Goal: Task Accomplishment & Management: Use online tool/utility

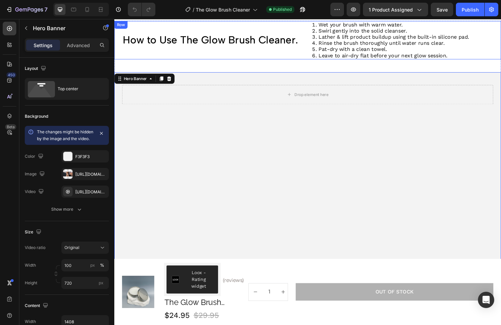
scroll to position [370, 0]
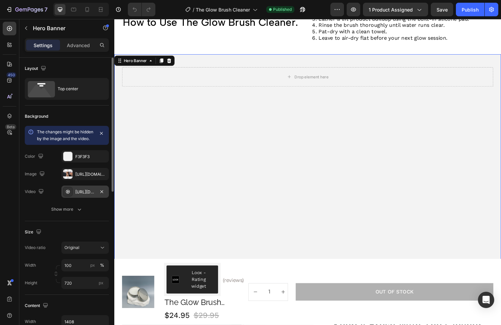
click at [82, 195] on div "https://cdn.shopify.com/videos/c/o/v/f19fb2e3245c4c08a7bd28c4431daacc.mp4" at bounding box center [85, 192] width 20 height 6
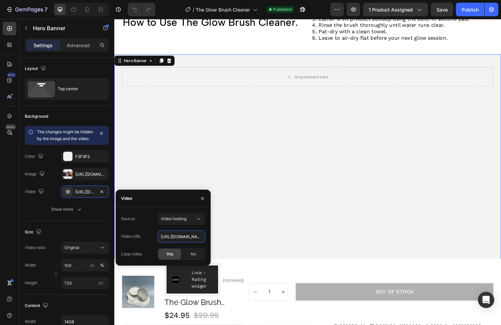
drag, startPoint x: 274, startPoint y: 256, endPoint x: 224, endPoint y: 246, distance: 51.2
paste input "17ee658ddc5b4339a9dd4283cfc92cb9"
type input "https://cdn.shopify.com/videos/c/o/v/17ee658ddc5b4339a9dd4283cfc92cb9.mp4"
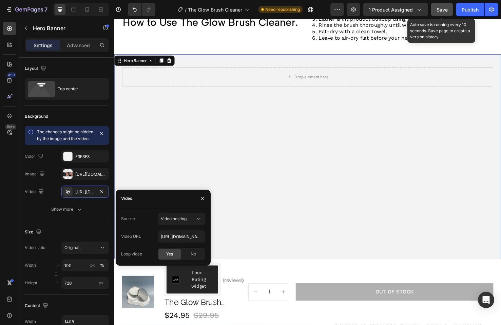
click at [440, 11] on span "Save" at bounding box center [442, 10] width 11 height 6
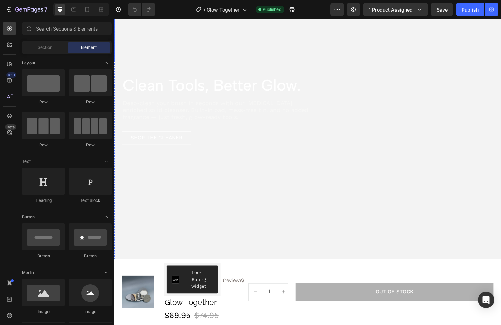
scroll to position [864, 0]
click at [249, 200] on video "Background Image" at bounding box center [317, 157] width 407 height 204
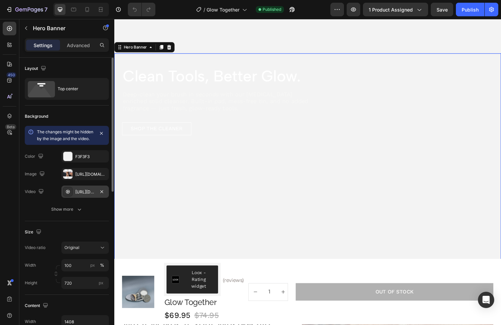
click at [90, 195] on div "https://cdn.shopify.com/videos/c/o/v/58070967cfa44b3ab57ae949dc750a3c.mp4" at bounding box center [85, 192] width 20 height 6
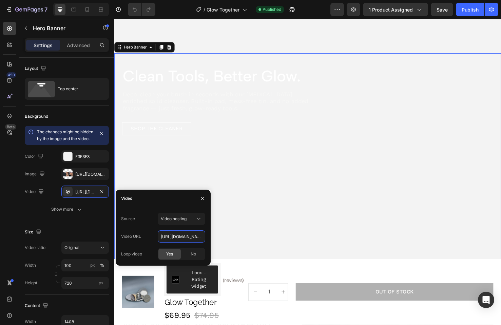
drag, startPoint x: 275, startPoint y: 256, endPoint x: 235, endPoint y: 247, distance: 41.1
paste input "17ee658ddc5b4339a9dd4283cfc92cb9"
type input "https://cdn.shopify.com/videos/c/o/v/17ee658ddc5b4339a9dd4283cfc92cb9.mp4"
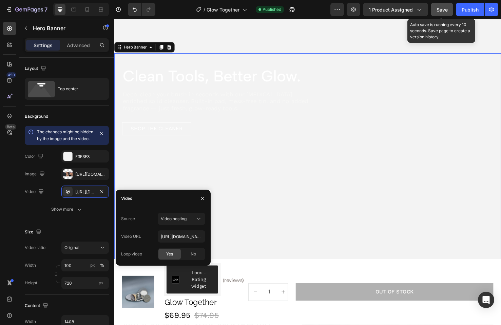
click at [443, 9] on span "Save" at bounding box center [442, 10] width 11 height 6
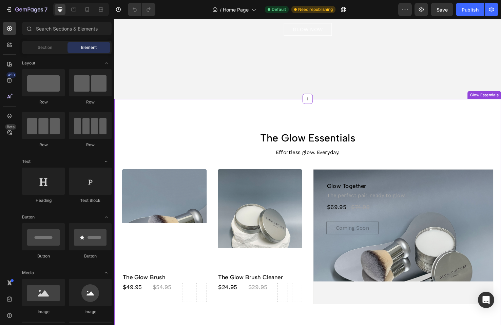
scroll to position [186, 0]
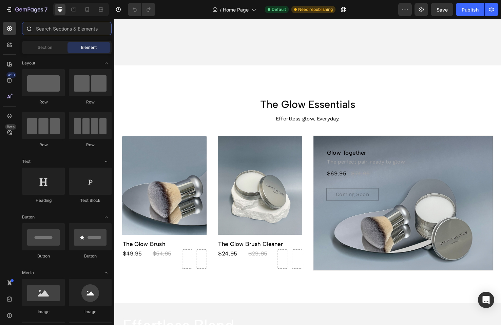
click at [49, 31] on input "text" at bounding box center [67, 29] width 90 height 14
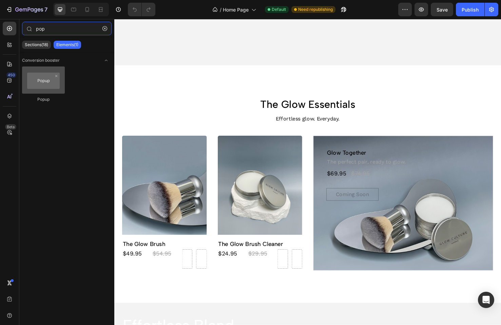
type input "pop"
click at [33, 83] on div at bounding box center [43, 79] width 43 height 27
click at [46, 84] on div at bounding box center [43, 79] width 43 height 27
click at [36, 78] on div at bounding box center [43, 79] width 43 height 27
click at [43, 81] on div at bounding box center [43, 79] width 43 height 27
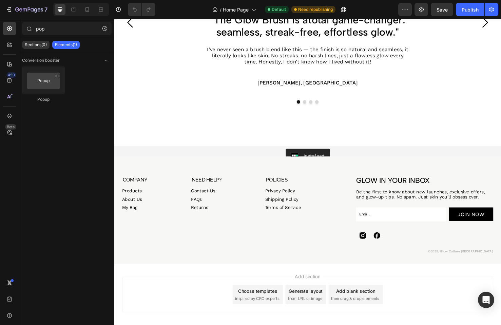
scroll to position [1071, 0]
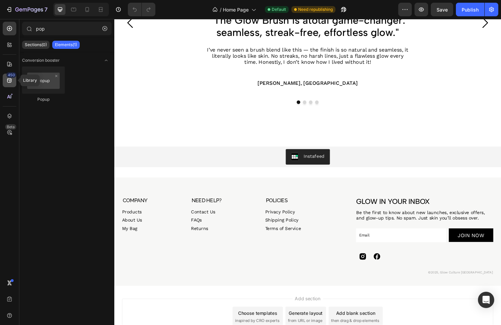
click at [8, 79] on icon at bounding box center [9, 80] width 7 height 7
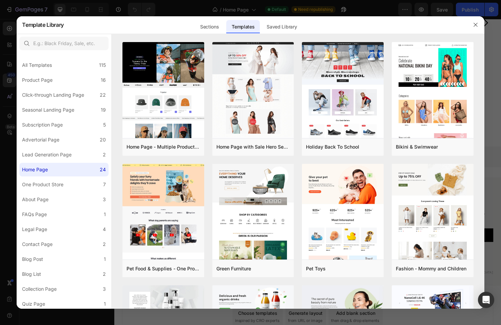
click at [189, 9] on div at bounding box center [250, 162] width 501 height 325
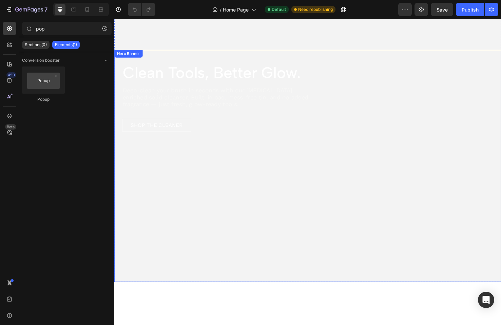
scroll to position [314, 0]
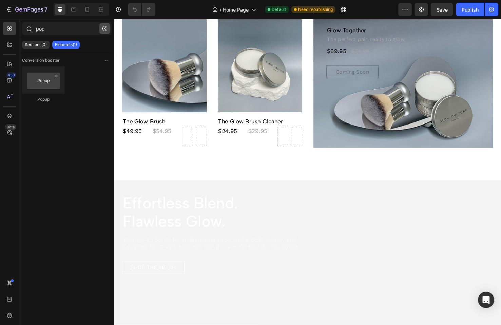
click at [104, 29] on icon "button" at bounding box center [105, 28] width 2 height 2
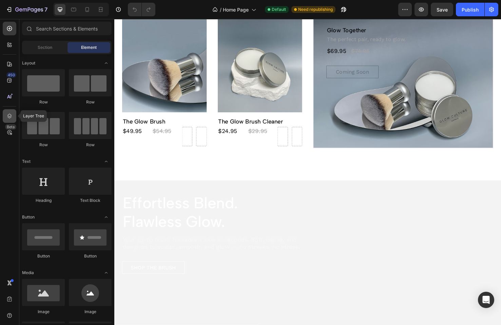
click at [8, 116] on icon at bounding box center [9, 116] width 4 height 5
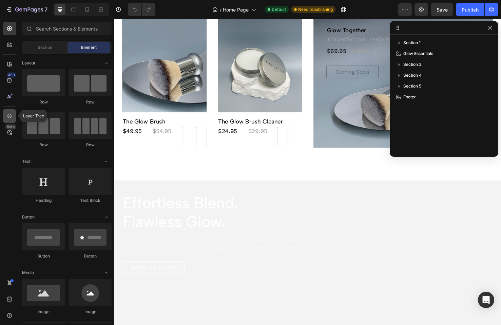
click at [8, 116] on icon at bounding box center [9, 116] width 4 height 5
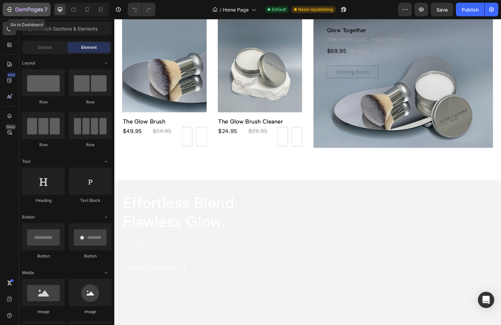
click at [12, 8] on icon "button" at bounding box center [9, 9] width 7 height 7
